Goal: Transaction & Acquisition: Obtain resource

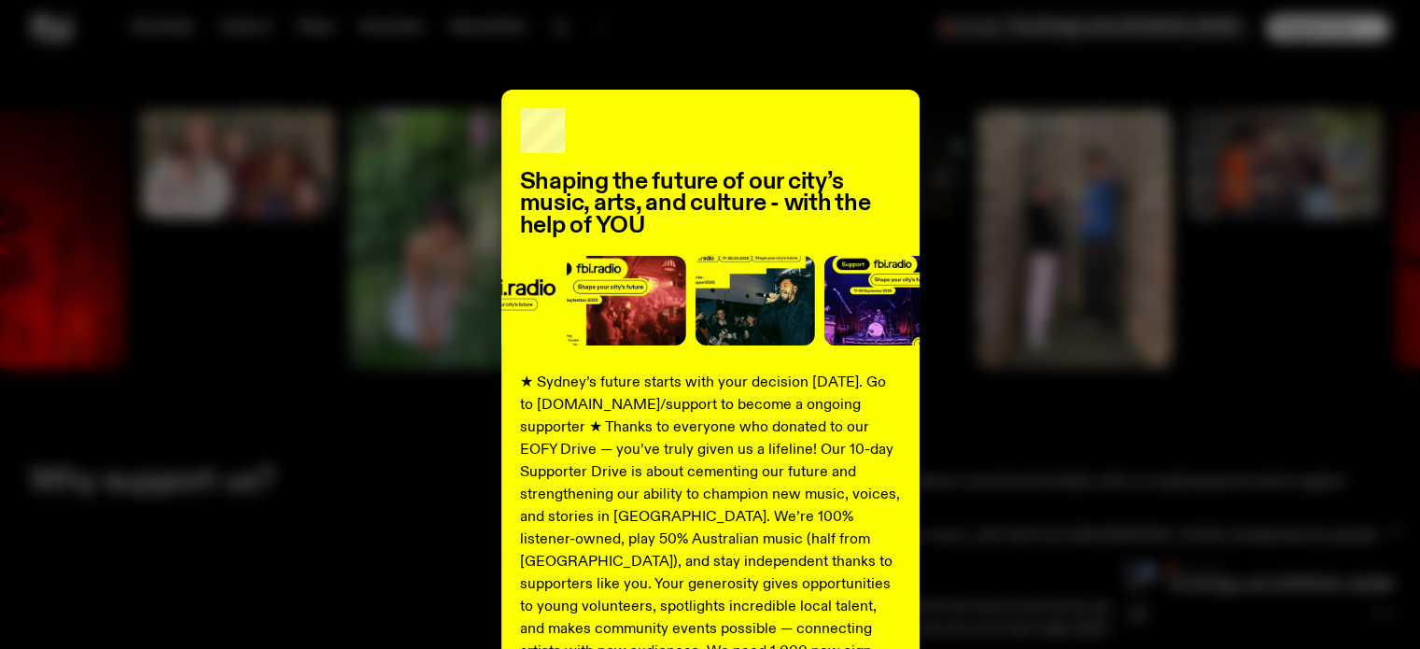
scroll to position [2126, 0]
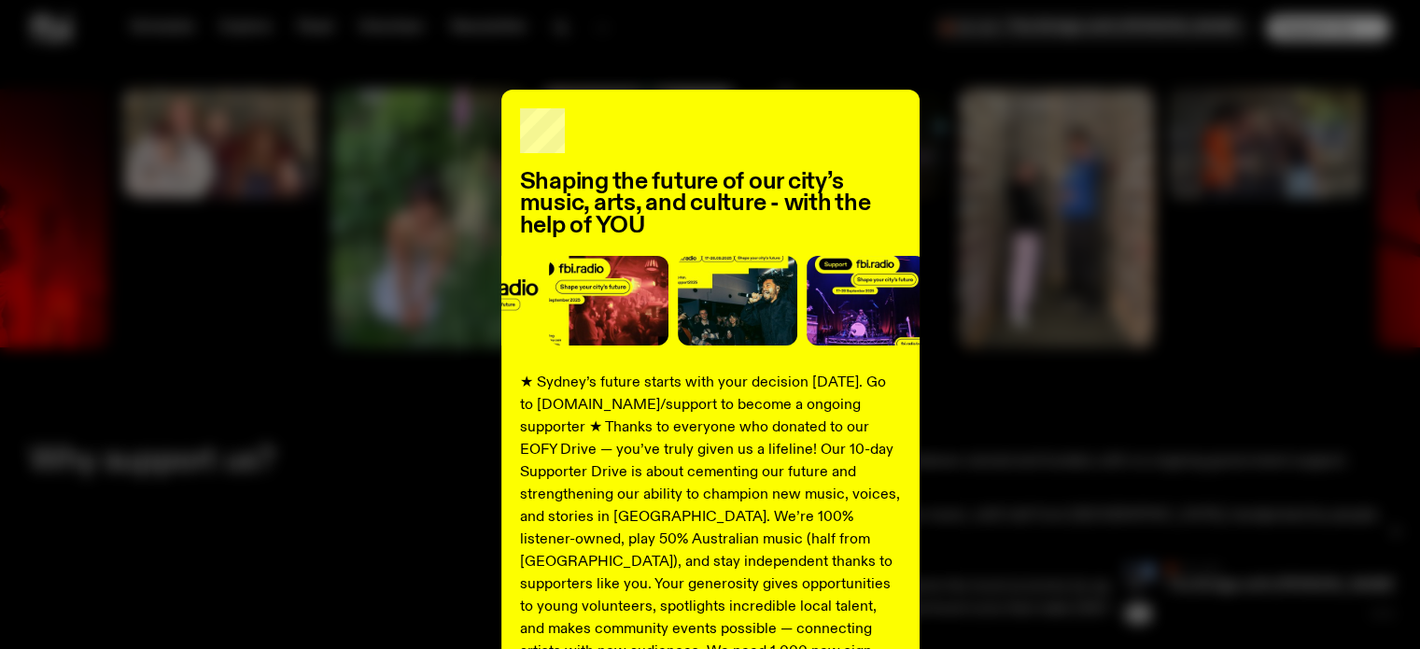
click at [1201, 167] on div "Shaping the future of our city’s music, arts, and culture - with the help of YO…" at bounding box center [710, 473] width 1360 height 767
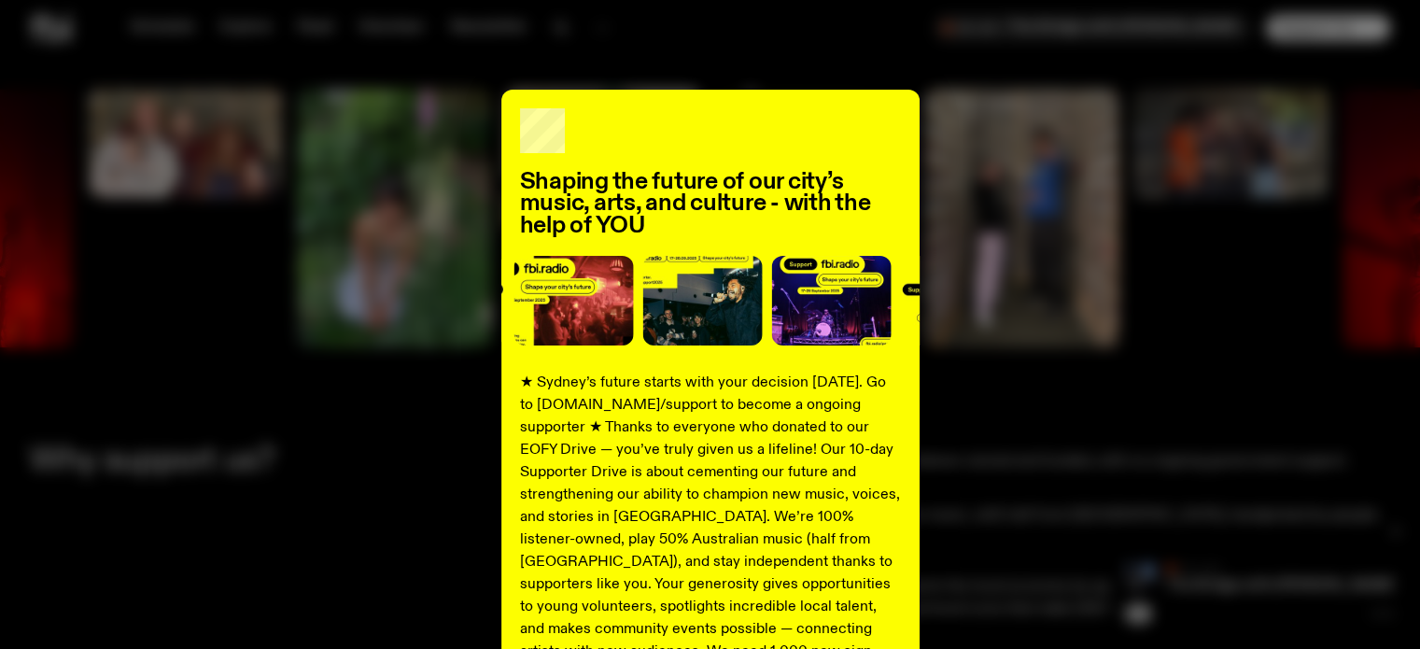
click at [898, 105] on div "Shaping the future of our city’s music, arts, and culture - with the help of YO…" at bounding box center [710, 473] width 418 height 767
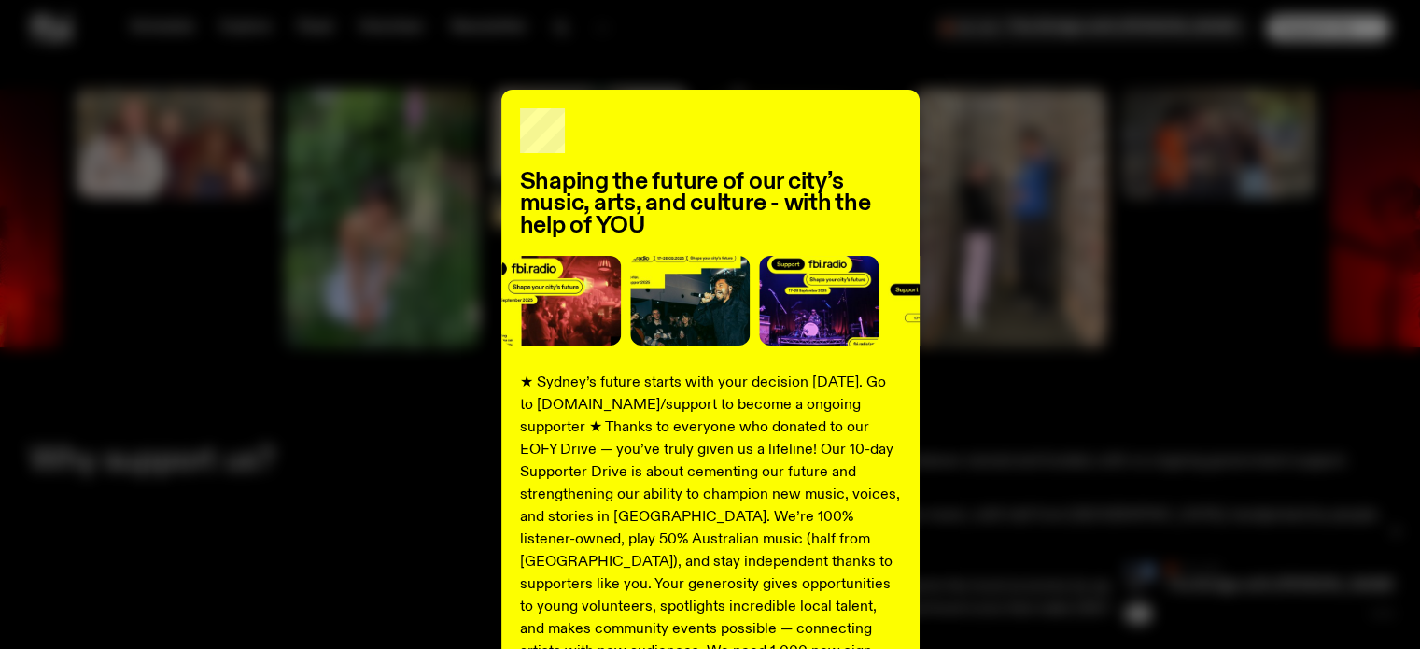
click at [0, 168] on div "Shaping the future of our city’s music, arts, and culture - with the help of YO…" at bounding box center [710, 473] width 1420 height 767
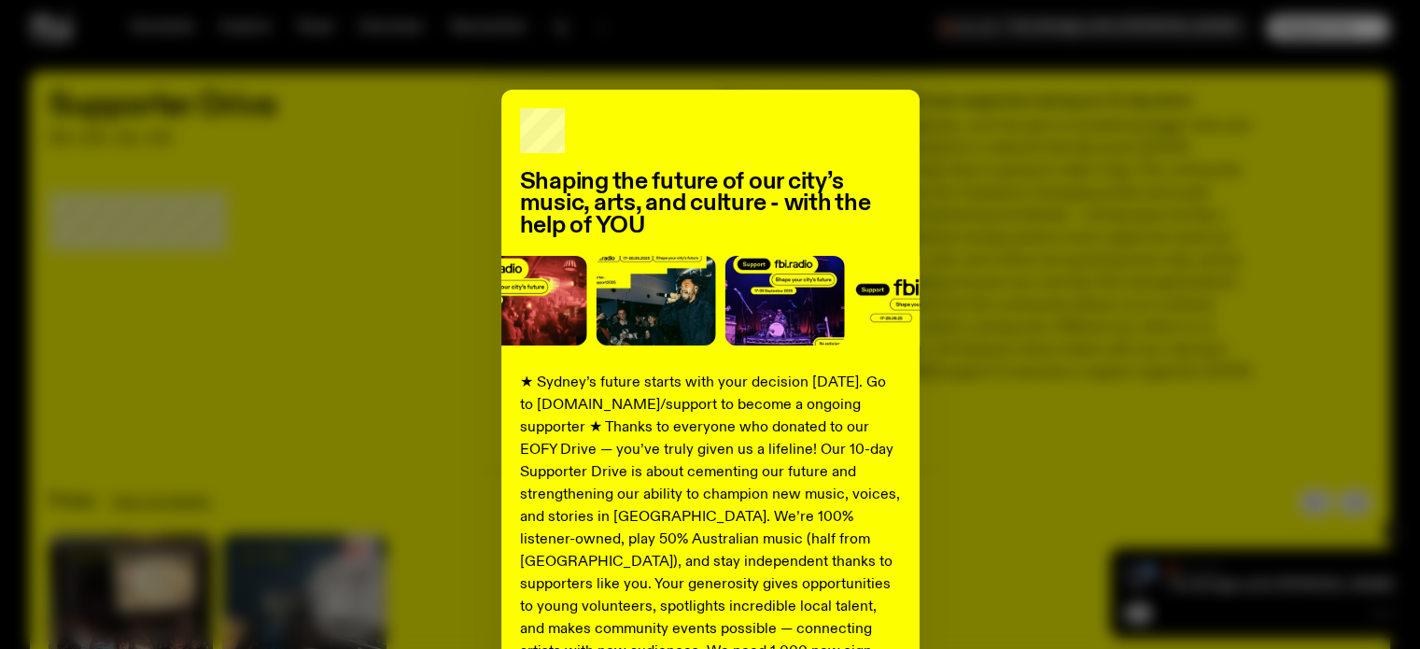
scroll to position [0, 0]
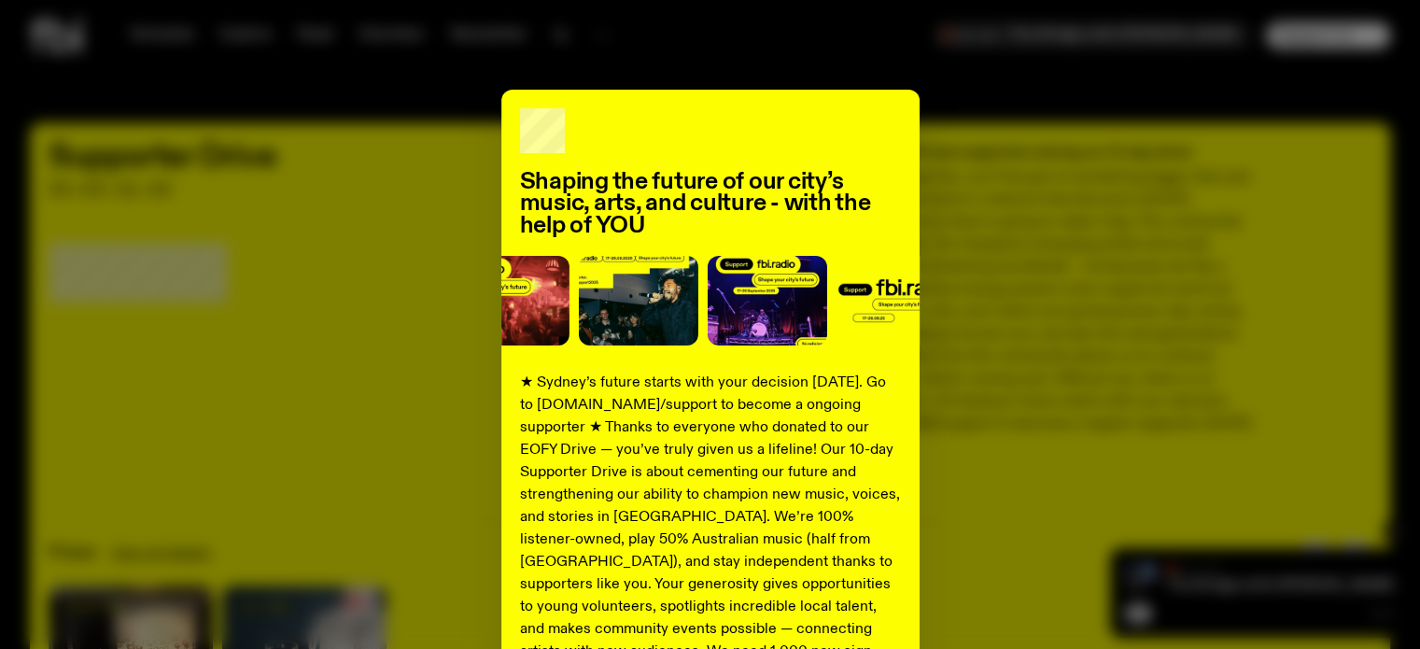
click at [504, 119] on div "Shaping the future of our city’s music, arts, and culture - with the help of YO…" at bounding box center [710, 473] width 418 height 767
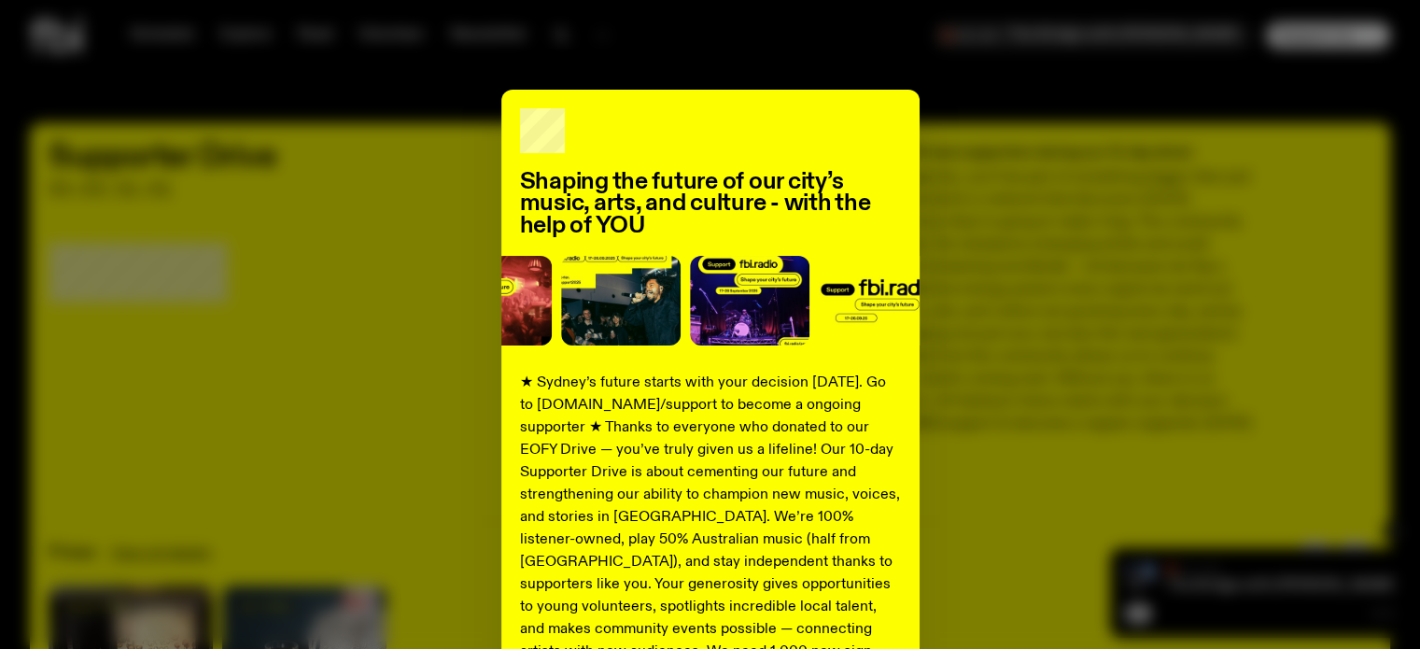
drag, startPoint x: 799, startPoint y: 133, endPoint x: 900, endPoint y: 203, distance: 122.7
click at [805, 133] on div "Shaping the future of our city’s music, arts, and culture - with the help of YO…" at bounding box center [710, 473] width 418 height 767
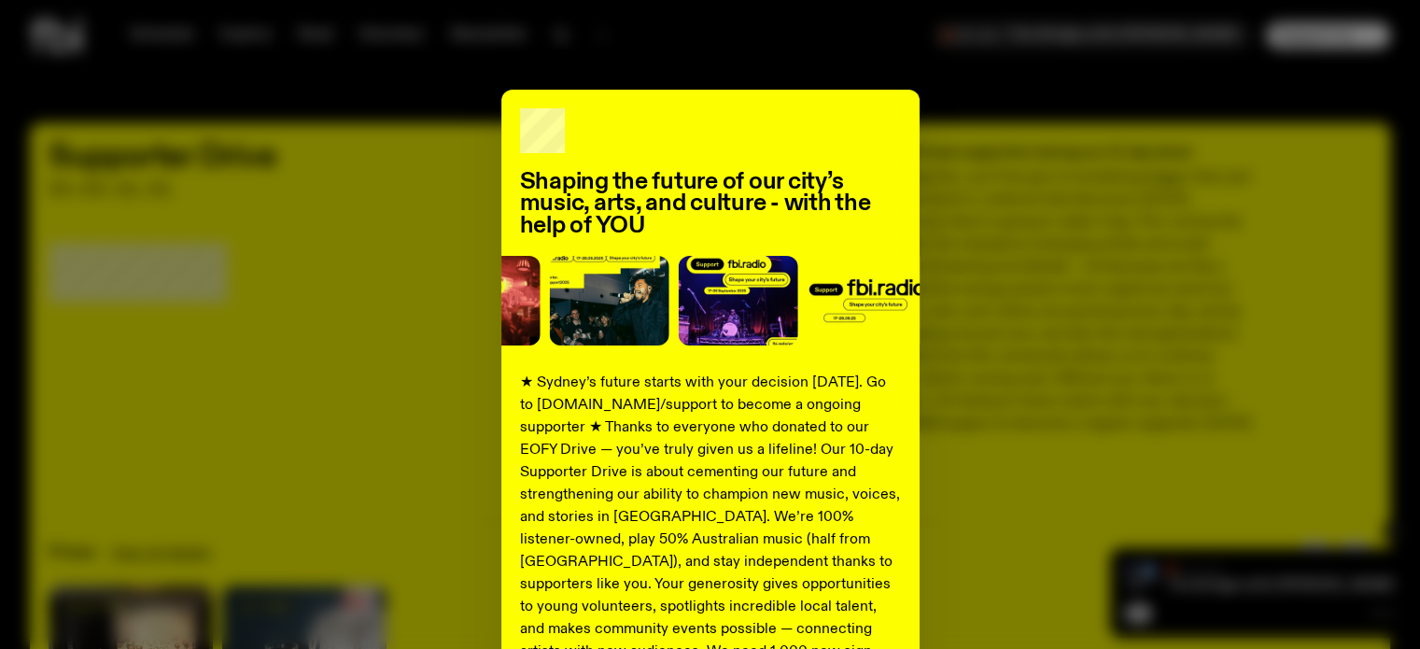
click at [799, 385] on p "★ Sydney’s future starts with your decision [DATE]. Go to [DOMAIN_NAME]/support…" at bounding box center [710, 561] width 381 height 381
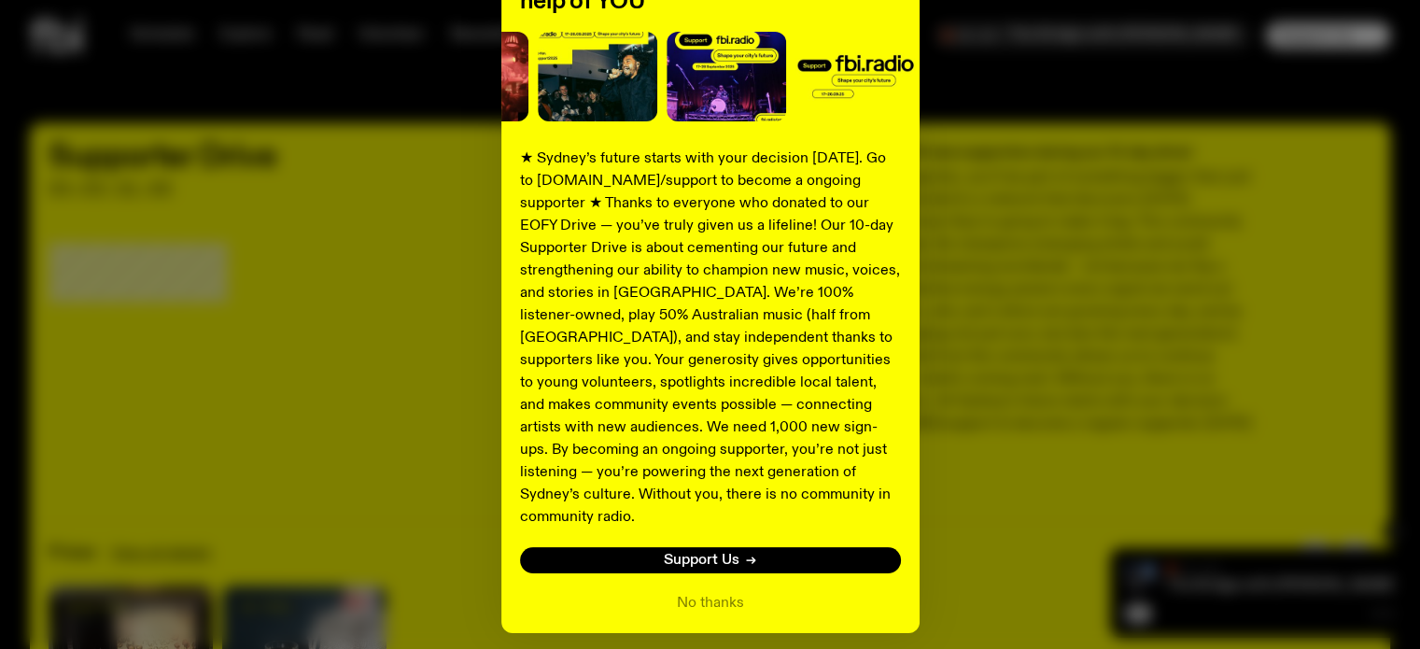
scroll to position [275, 0]
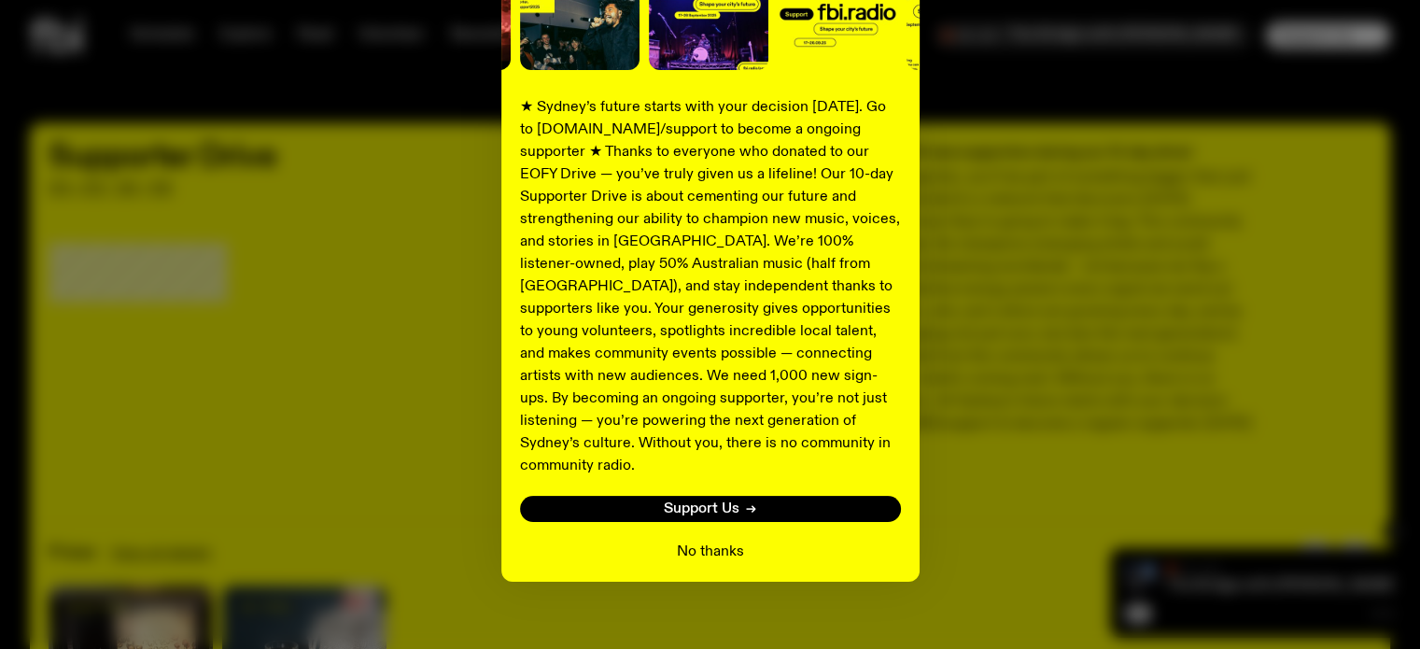
click at [694, 540] on button "No thanks" at bounding box center [710, 551] width 67 height 22
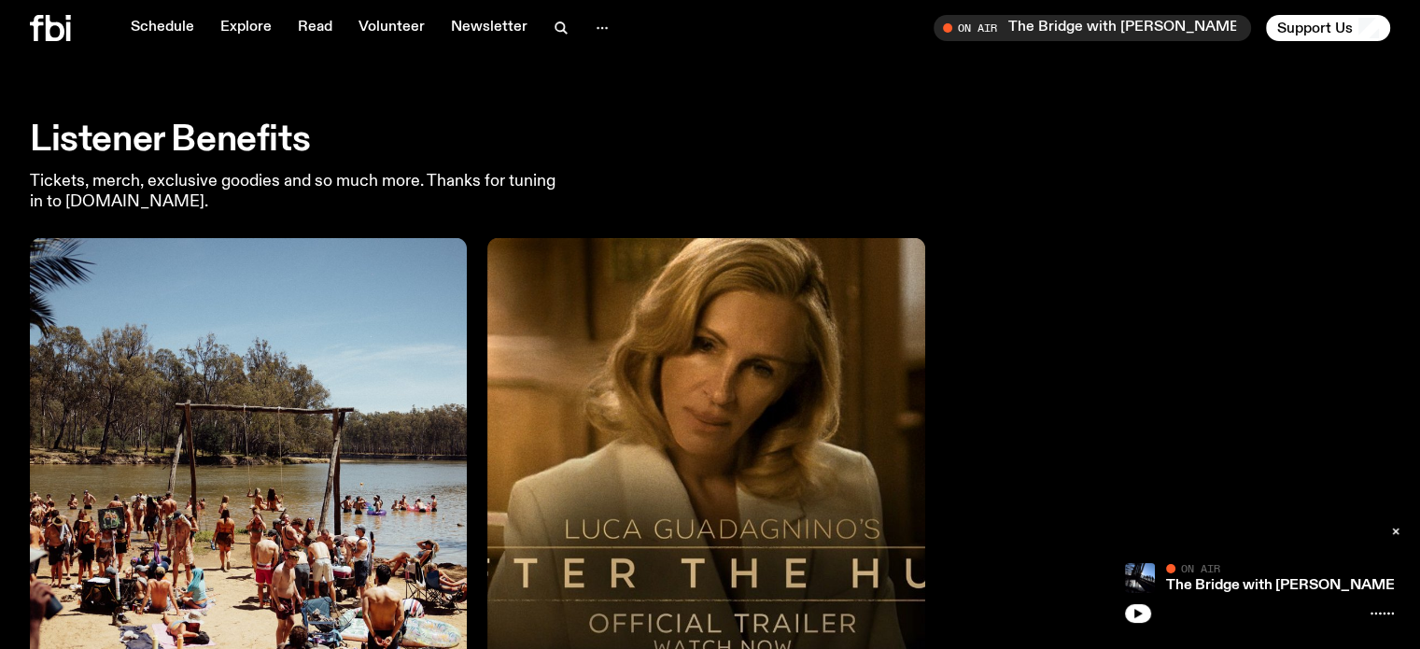
scroll to position [3552, 0]
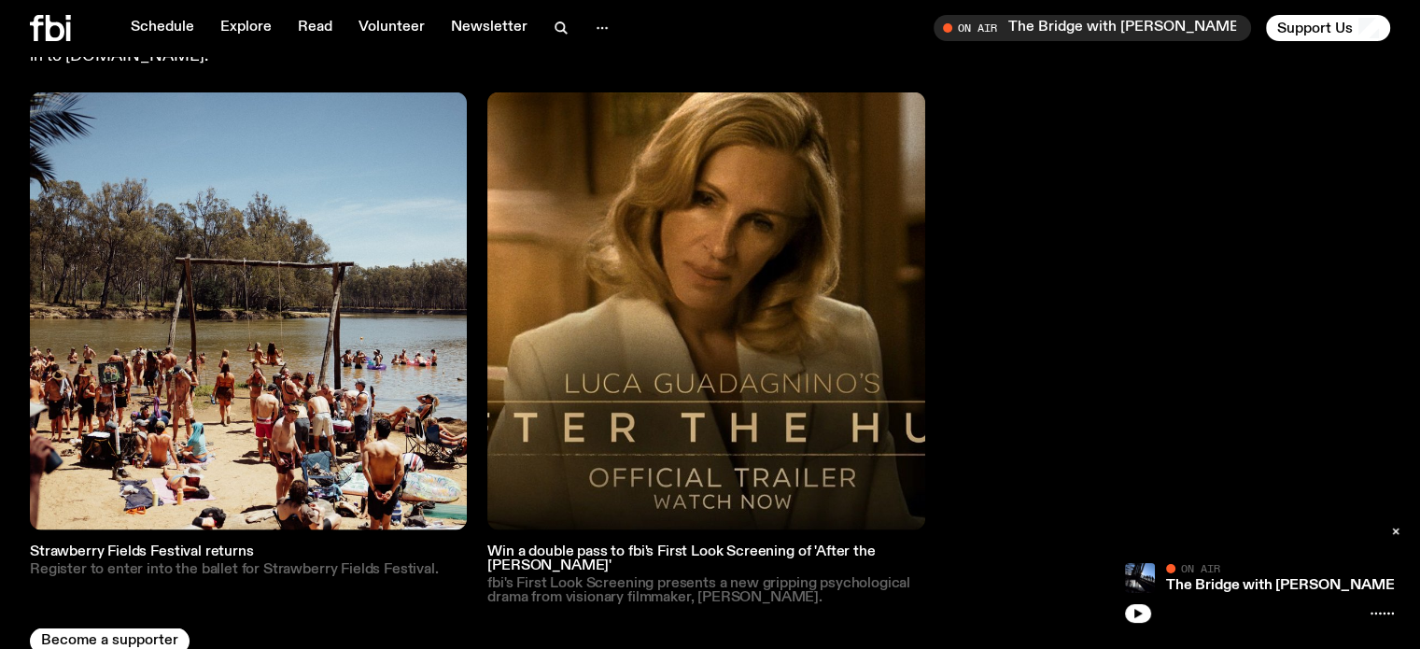
click at [1176, 325] on div "Strawberry Fields Festival returns Register to enter into the ballet for Strawb…" at bounding box center [710, 348] width 1360 height 512
click at [665, 545] on h3 "Win a double pass to fbi's First Look Screening of 'After the [PERSON_NAME]'" at bounding box center [705, 559] width 437 height 28
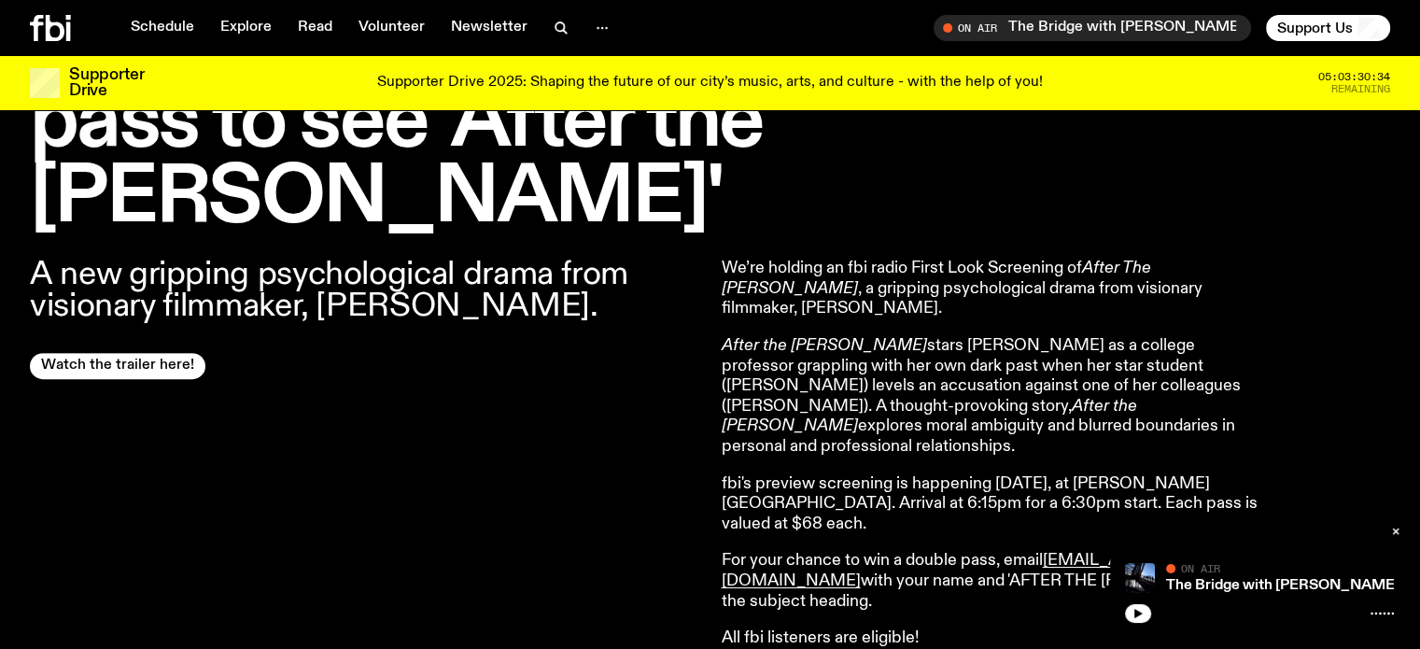
scroll to position [735, 0]
